Goal: Information Seeking & Learning: Learn about a topic

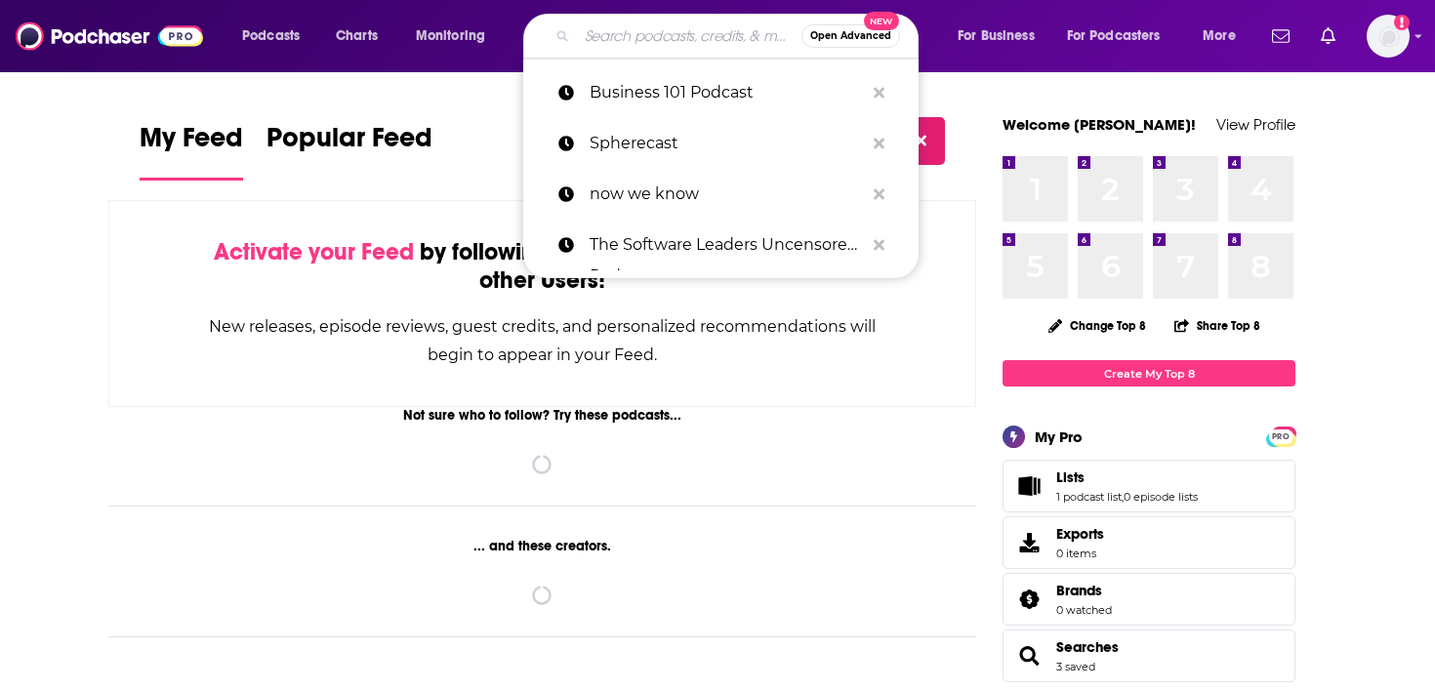
click at [602, 40] on input "Search podcasts, credits, & more..." at bounding box center [689, 35] width 224 height 31
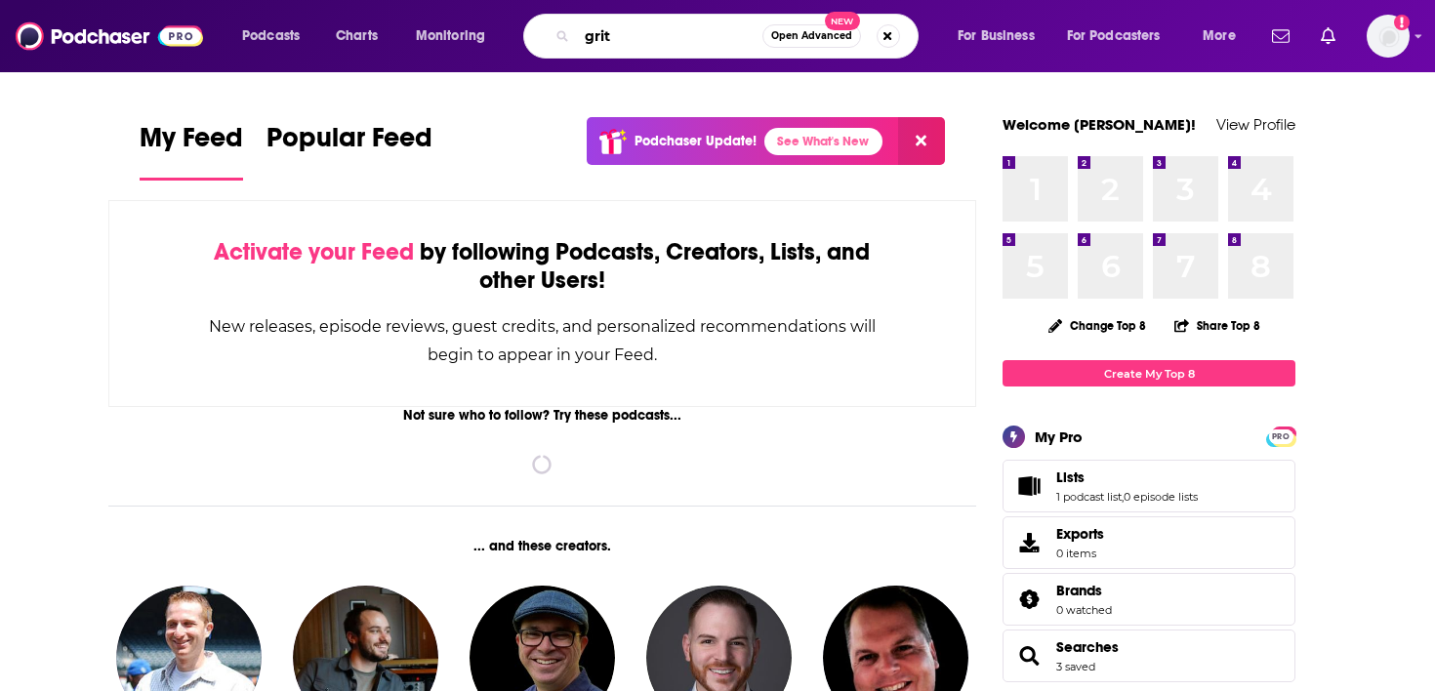
type input "grit"
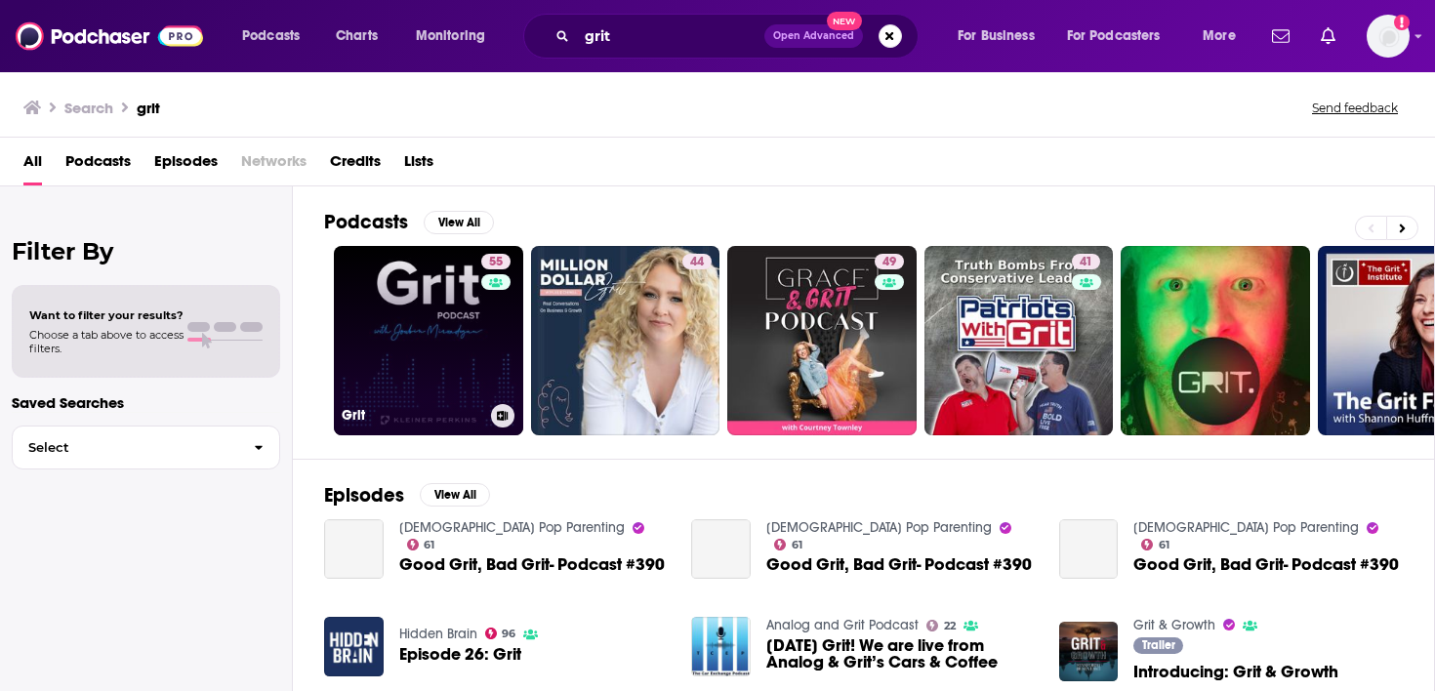
click at [441, 363] on link "55 Grit" at bounding box center [428, 340] width 189 height 189
